Goal: Navigation & Orientation: Find specific page/section

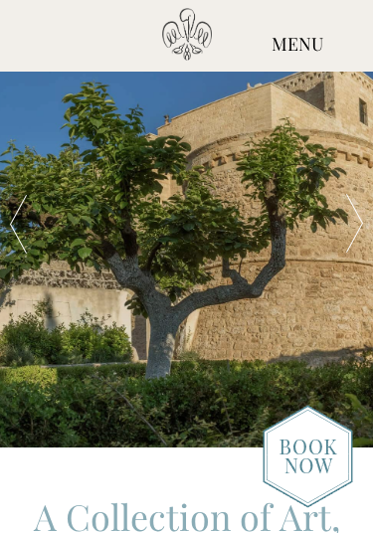
click at [358, 230] on div at bounding box center [355, 223] width 38 height 447
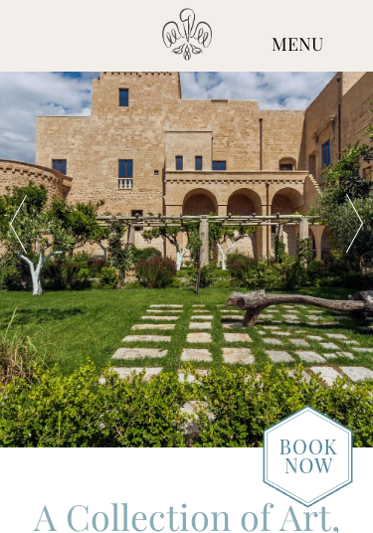
click at [356, 236] on div at bounding box center [355, 223] width 38 height 447
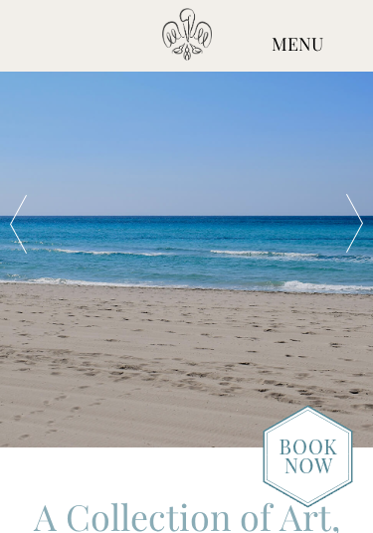
click at [360, 230] on div at bounding box center [355, 223] width 38 height 447
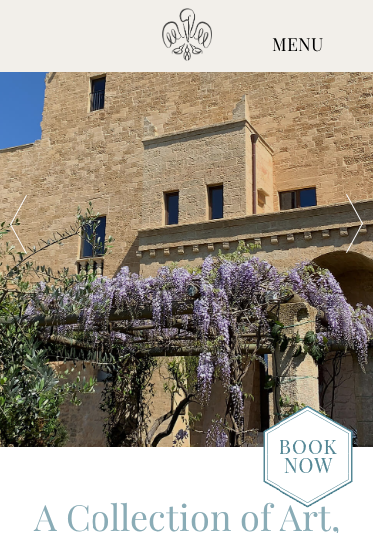
click at [357, 228] on div at bounding box center [355, 223] width 38 height 447
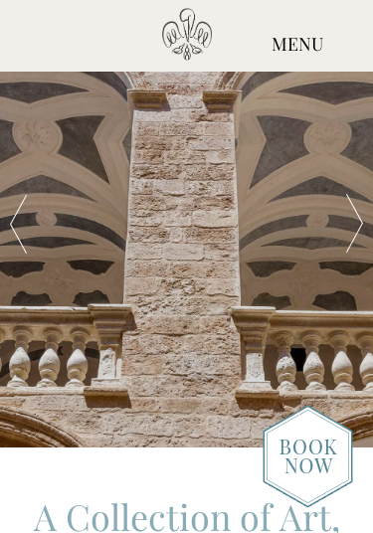
click at [361, 227] on div at bounding box center [355, 223] width 38 height 447
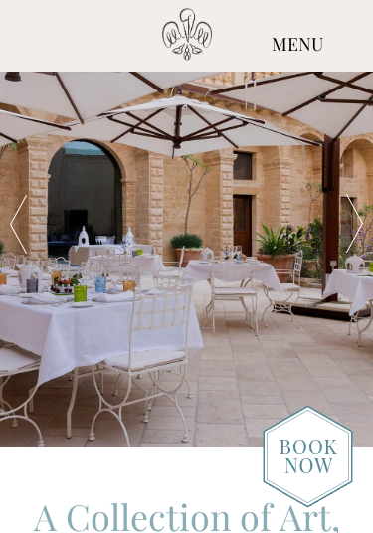
click at [355, 232] on div at bounding box center [355, 223] width 38 height 447
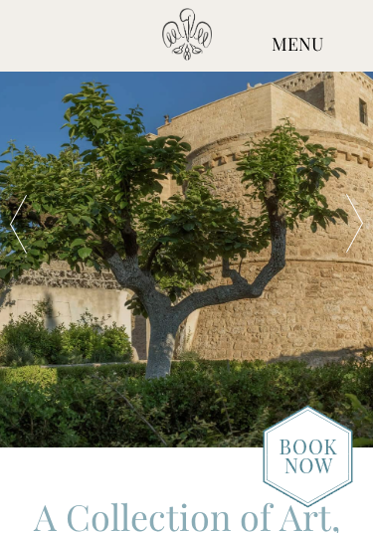
click at [358, 230] on div at bounding box center [355, 223] width 38 height 447
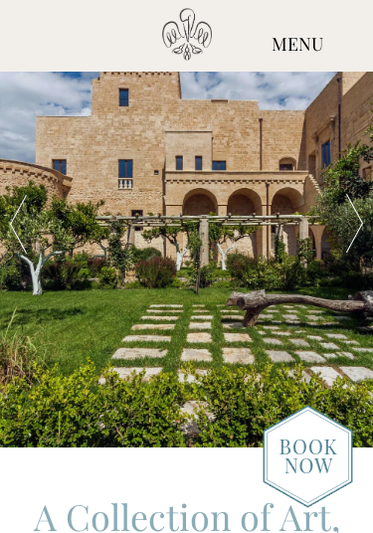
click at [363, 227] on div at bounding box center [355, 223] width 38 height 447
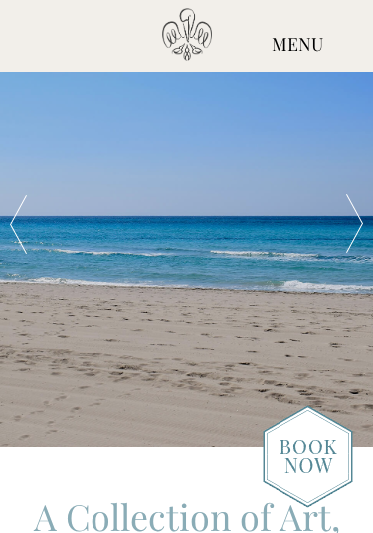
click at [358, 230] on div at bounding box center [355, 223] width 38 height 447
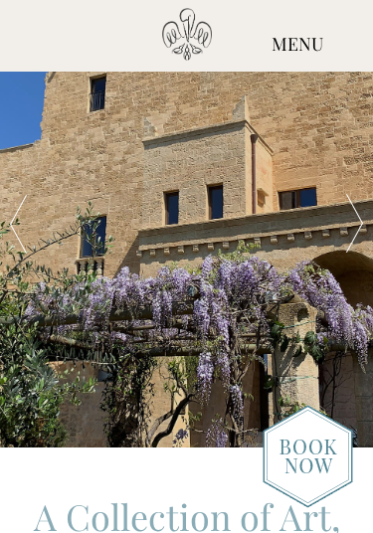
click at [362, 227] on div at bounding box center [355, 223] width 38 height 447
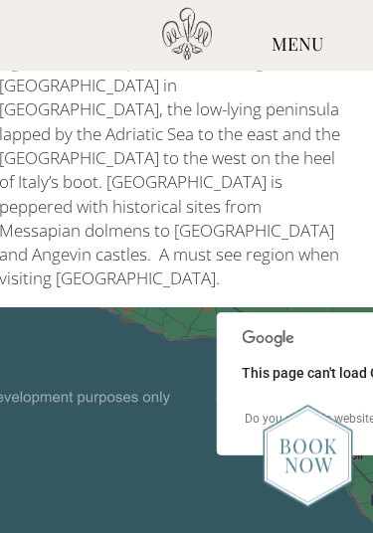
scroll to position [5587, 15]
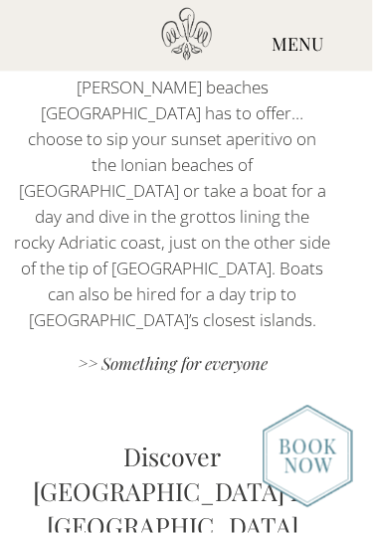
click at [302, 36] on div "MENU" at bounding box center [297, 45] width 151 height 74
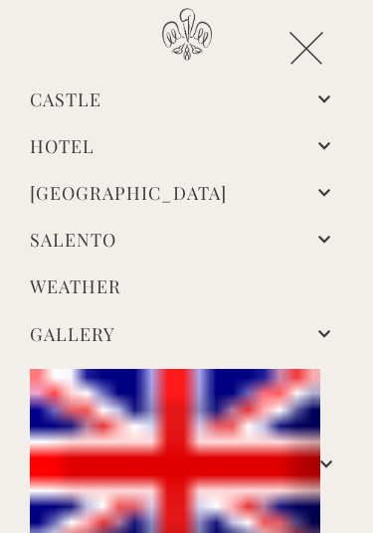
click at [94, 144] on link "Hotel" at bounding box center [62, 146] width 65 height 24
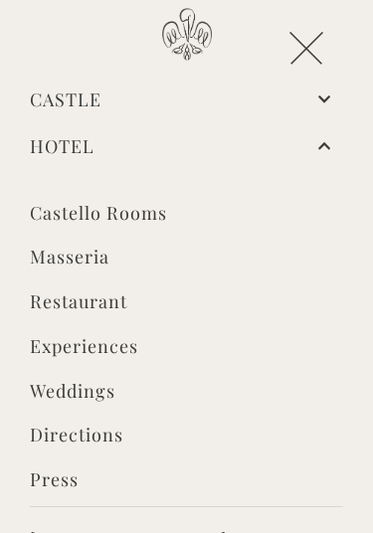
click at [143, 218] on link "Castello Rooms" at bounding box center [186, 215] width 313 height 29
